Goal: Information Seeking & Learning: Learn about a topic

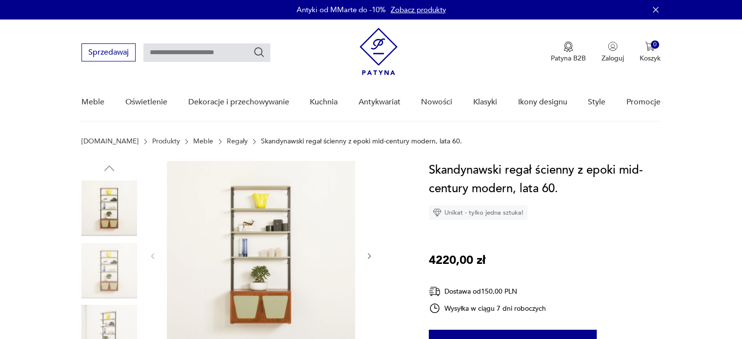
click at [111, 321] on img at bounding box center [110, 333] width 56 height 56
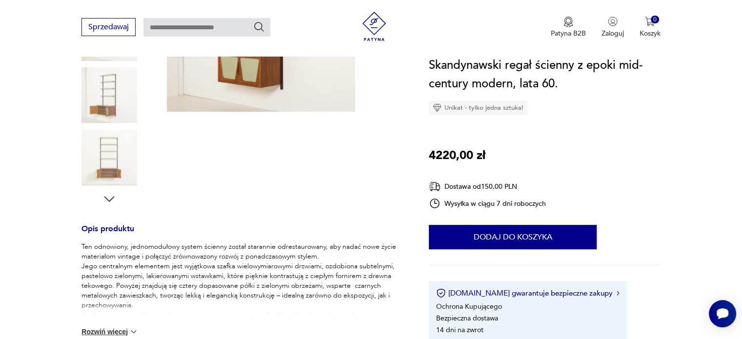
scroll to position [244, 0]
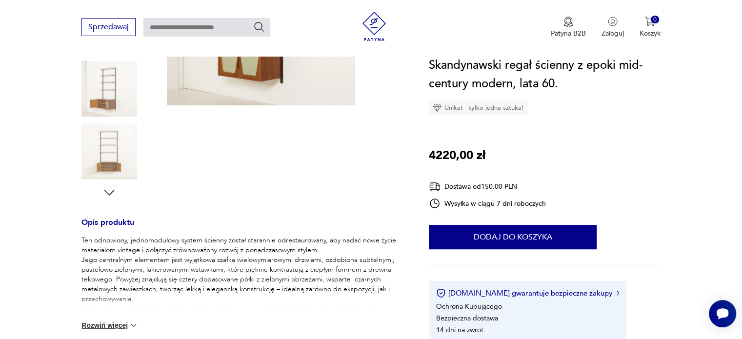
click at [103, 164] on img at bounding box center [110, 151] width 56 height 56
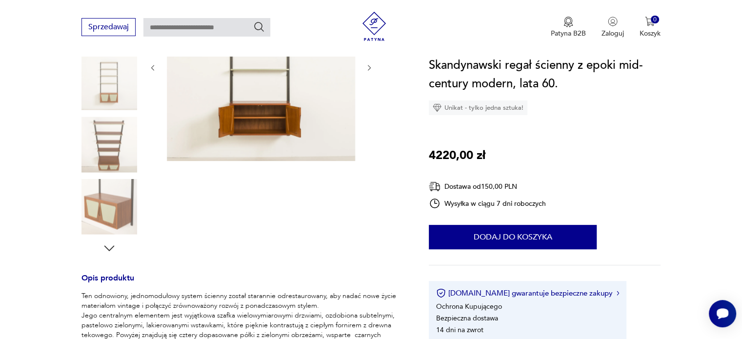
scroll to position [98, 0]
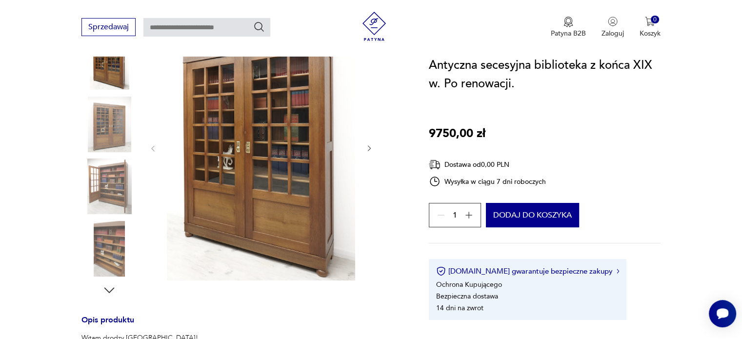
click at [371, 150] on icon "button" at bounding box center [370, 148] width 8 height 8
